Goal: Find specific page/section: Find specific page/section

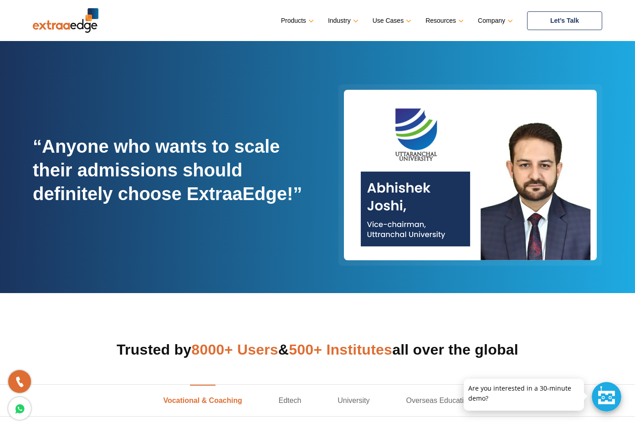
click at [537, 16] on link "Let’s Talk" at bounding box center [564, 20] width 75 height 19
